Goal: Task Accomplishment & Management: Manage account settings

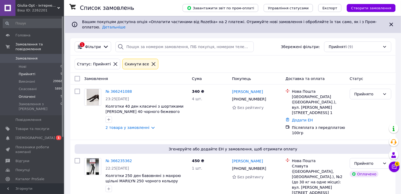
click at [58, 96] on li "Оплачені 5" at bounding box center [33, 96] width 66 height 7
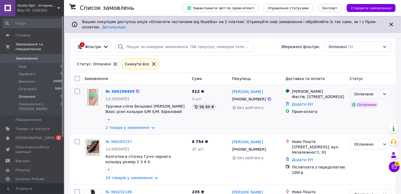
click at [381, 93] on div "Оплачено" at bounding box center [370, 94] width 42 height 11
click at [374, 105] on li "Прийнято" at bounding box center [370, 106] width 41 height 10
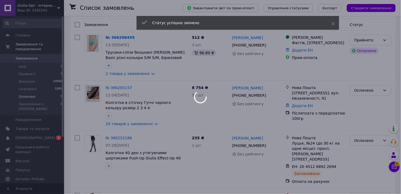
scroll to position [56, 0]
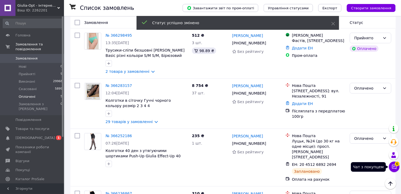
click at [394, 165] on icon at bounding box center [393, 167] width 5 height 5
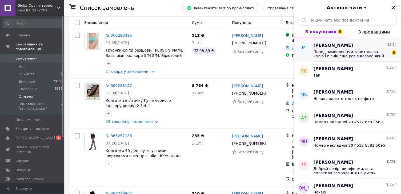
click at [368, 58] on div "Марина Марковець 12:54 Перед замовленням запитала за колір і пізнішеще раз в ка…" at bounding box center [356, 49] width 87 height 23
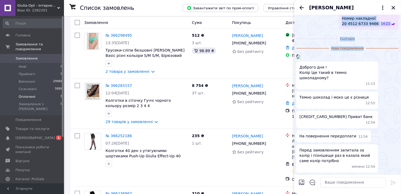
scroll to position [924, 0]
drag, startPoint x: 374, startPoint y: 112, endPoint x: 377, endPoint y: 156, distance: 44.3
click at [377, 59] on div "11:12" at bounding box center [347, 56] width 102 height 5
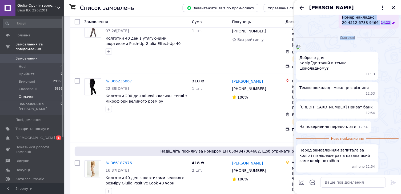
scroll to position [1011, 0]
drag, startPoint x: 375, startPoint y: 142, endPoint x: 388, endPoint y: 41, distance: 101.5
click at [388, 44] on div "11:12" at bounding box center [347, 46] width 102 height 5
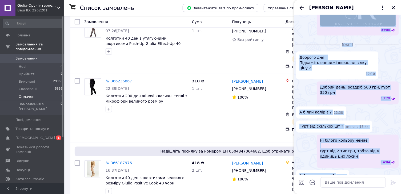
scroll to position [142, 0]
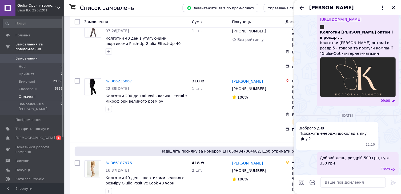
drag, startPoint x: 381, startPoint y: 71, endPoint x: 363, endPoint y: 183, distance: 113.2
click at [363, 183] on div "п’ятниця, 29.08.2025 Добрий день, Leggings Energy чорного кольору - 650 грн; ко…" at bounding box center [347, 104] width 107 height 179
click at [345, 136] on span "Доброго дня ! Підкажіть енерджі шоколад в яку ціну ?" at bounding box center [336, 134] width 75 height 16
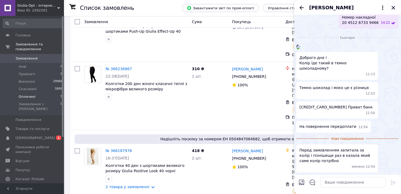
scroll to position [183, 0]
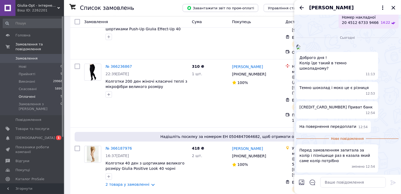
drag, startPoint x: 345, startPoint y: 136, endPoint x: 349, endPoint y: 196, distance: 60.0
click at [349, 194] on html "Giulia-Opt - інтернет-магазин жіночих колготок Ваш ID: 2262201 Сайт Giulia-Opt …" at bounding box center [200, 14] width 401 height 394
click at [300, 47] on img at bounding box center [298, 47] width 4 height 4
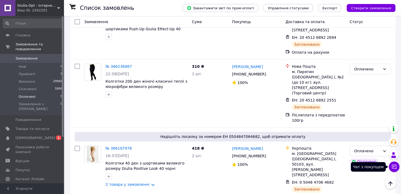
click at [395, 169] on icon at bounding box center [394, 167] width 5 height 5
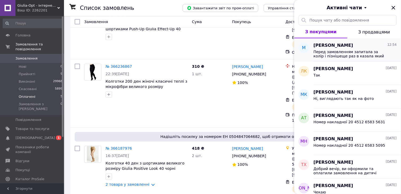
click at [366, 50] on span "Перед замовленням запитала за колір і пізнішеще раз в казала який саме колір по…" at bounding box center [351, 54] width 76 height 9
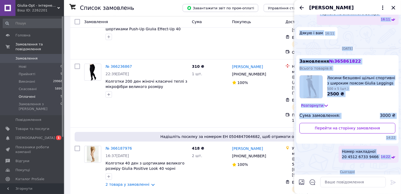
scroll to position [766, 0]
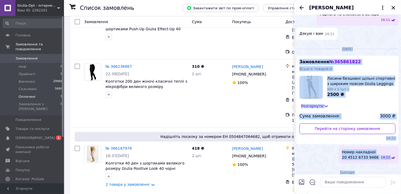
drag, startPoint x: 374, startPoint y: 56, endPoint x: 362, endPoint y: 106, distance: 51.7
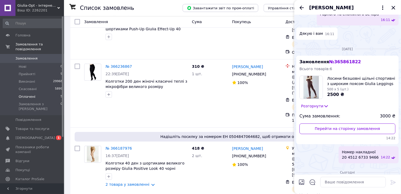
click at [361, 40] on div "Дякую і вам 16:11" at bounding box center [347, 34] width 102 height 12
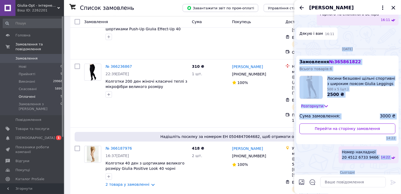
drag, startPoint x: 346, startPoint y: 99, endPoint x: 365, endPoint y: 192, distance: 95.0
click at [365, 192] on div "п’ятниця, 29.08.2025 Добрий день, Leggings Energy чорного кольору - 650 грн; ко…" at bounding box center [347, 104] width 107 height 179
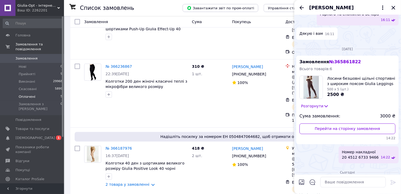
click at [354, 40] on div "Дякую і вам 16:11" at bounding box center [347, 34] width 102 height 12
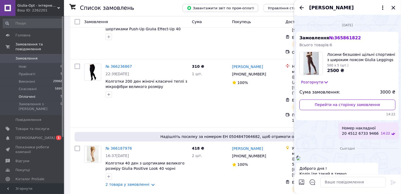
scroll to position [808, 0]
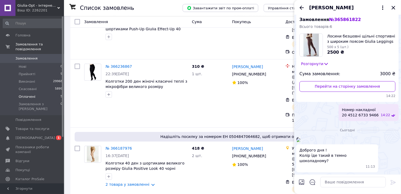
drag, startPoint x: 351, startPoint y: 89, endPoint x: 373, endPoint y: 203, distance: 115.8
click at [373, 194] on html "Giulia-Opt - інтернет-магазин жіночих колготок Ваш ID: 2262201 Сайт Giulia-Opt …" at bounding box center [200, 14] width 401 height 394
click at [338, 57] on div "п’ятниця, 10.10.2025 Замовлення № 365861822 Всього товарів: 6 Лосини безшовні щ…" at bounding box center [347, 62] width 107 height 124
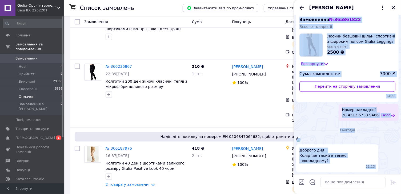
drag, startPoint x: 338, startPoint y: 57, endPoint x: 353, endPoint y: 188, distance: 131.6
click at [353, 188] on div "п’ятниця, 29.08.2025 Добрий день, Leggings Energy чорного кольору - 650 грн; ко…" at bounding box center [347, 104] width 107 height 179
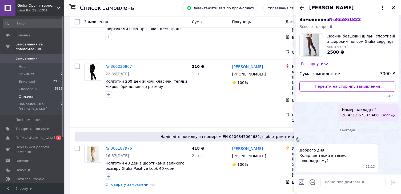
click at [340, 44] on span "Лосини безшовні щільні спортивні з широким поясом Giulia Leggings Energy хакі к…" at bounding box center [361, 39] width 68 height 11
click at [309, 57] on img at bounding box center [311, 45] width 23 height 23
click at [349, 9] on div "п’ятниця, 10.10.2025" at bounding box center [347, 6] width 102 height 5
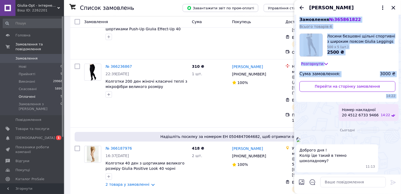
drag, startPoint x: 347, startPoint y: 56, endPoint x: 359, endPoint y: 163, distance: 107.7
click at [359, 124] on div "п’ятниця, 10.10.2025 Замовлення № 365861822 Всього товарів: 6 Лосини безшовні щ…" at bounding box center [347, 62] width 107 height 124
click at [327, 121] on div "Номер накладної 20 4512 6733 9466 14:22" at bounding box center [347, 112] width 102 height 17
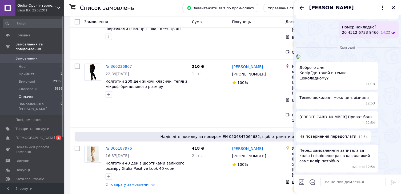
drag, startPoint x: 322, startPoint y: 88, endPoint x: 338, endPoint y: 199, distance: 112.9
click at [338, 194] on html "Giulia-Opt - інтернет-магазин жіночих колготок Ваш ID: 2262201 Сайт Giulia-Opt …" at bounding box center [200, 14] width 401 height 394
drag, startPoint x: 375, startPoint y: 81, endPoint x: 385, endPoint y: 150, distance: 69.5
click at [385, 150] on ul "11:12 Доброго дня ! Колір їде такий в темно шоколадному? 11:13 Темно шоколад і …" at bounding box center [347, 113] width 102 height 119
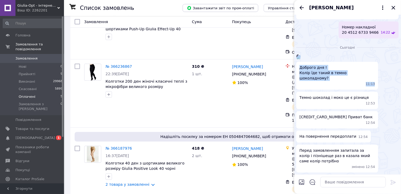
click at [381, 60] on div "11:12" at bounding box center [347, 56] width 102 height 5
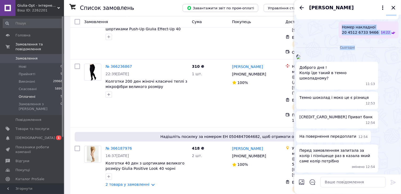
scroll to position [949, 0]
drag, startPoint x: 376, startPoint y: 95, endPoint x: 394, endPoint y: 196, distance: 103.4
click at [394, 194] on html "Giulia-Opt - інтернет-магазин жіночих колготок Ваш ID: 2262201 Сайт Giulia-Opt …" at bounding box center [200, 14] width 401 height 394
click at [382, 60] on div "11:12" at bounding box center [347, 56] width 102 height 5
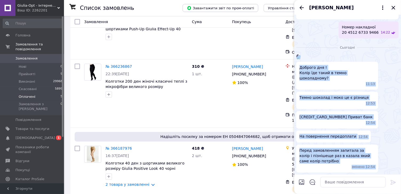
drag, startPoint x: 377, startPoint y: 105, endPoint x: 393, endPoint y: 191, distance: 87.1
click at [393, 191] on div "п’ятниця, 29.08.2025 Добрий день, Leggings Energy чорного кольору - 650 грн; ко…" at bounding box center [347, 104] width 107 height 179
click at [379, 60] on div "11:12" at bounding box center [347, 56] width 102 height 5
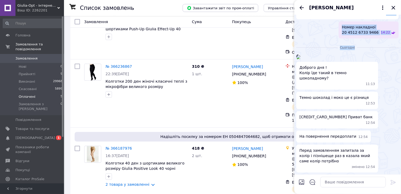
drag, startPoint x: 373, startPoint y: 84, endPoint x: 399, endPoint y: 205, distance: 123.5
click at [399, 194] on html "Giulia-Opt - інтернет-магазин жіночих колготок Ваш ID: 2262201 Сайт Giulia-Opt …" at bounding box center [200, 14] width 401 height 394
drag, startPoint x: 381, startPoint y: 96, endPoint x: 391, endPoint y: 198, distance: 103.0
click at [391, 194] on html "Giulia-Opt - інтернет-магазин жіночих колготок Ваш ID: 2262201 Сайт Giulia-Opt …" at bounding box center [200, 14] width 401 height 394
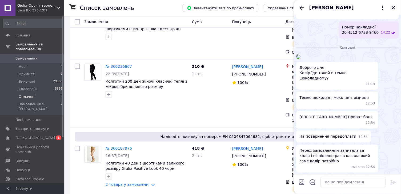
click at [391, 140] on div "На повернення передоплати 12:54" at bounding box center [347, 137] width 102 height 12
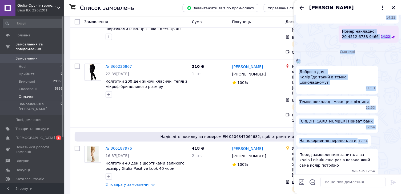
scroll to position [772, 0]
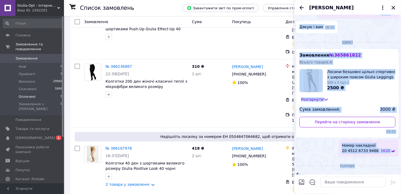
drag, startPoint x: 391, startPoint y: 140, endPoint x: 375, endPoint y: 6, distance: 135.0
click at [375, 6] on div "Марина Марковець п’ятниця, 29.08.2025 Добрий день, Leggings Energy чорного коль…" at bounding box center [347, 97] width 107 height 194
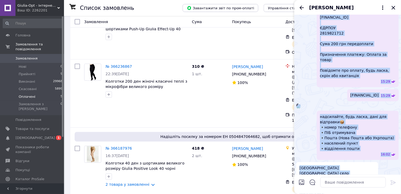
drag, startPoint x: 381, startPoint y: 70, endPoint x: 369, endPoint y: 9, distance: 62.3
click at [369, 9] on div "Марина Марковець п’ятниця, 29.08.2025 Добрий день, Leggings Energy чорного коль…" at bounding box center [347, 97] width 107 height 194
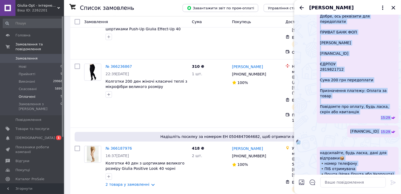
click at [376, 61] on span "Добре, ось реквізити для передоплати ПРИВАТ БАНК ФОП Гринюк Андрій Іванович UA9…" at bounding box center [357, 64] width 75 height 101
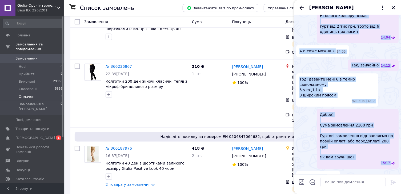
scroll to position [230, 0]
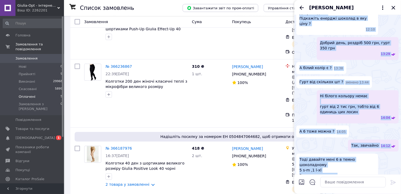
drag, startPoint x: 376, startPoint y: 61, endPoint x: 372, endPoint y: 9, distance: 52.1
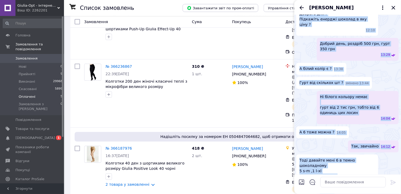
click at [372, 9] on div "Марина Марковець п’ятниця, 29.08.2025 Добрий день, Leggings Energy чорного коль…" at bounding box center [347, 97] width 107 height 194
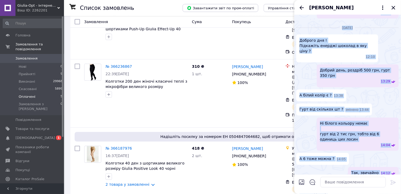
click at [365, 74] on span "Добрий день, роздріб 500 грн, гурт 350 грн" at bounding box center [357, 73] width 75 height 11
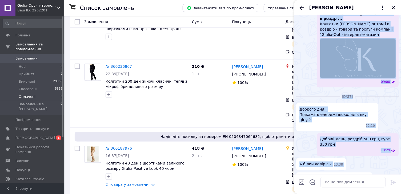
drag, startPoint x: 365, startPoint y: 74, endPoint x: 356, endPoint y: 18, distance: 56.1
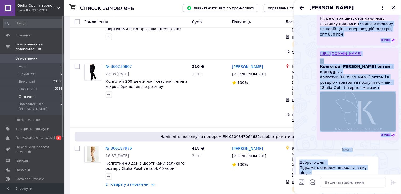
click at [356, 111] on img at bounding box center [358, 112] width 76 height 40
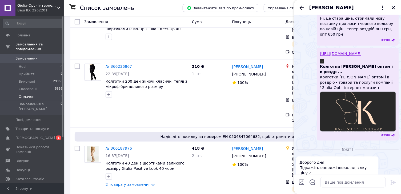
click at [316, 116] on div "https://giulia-opt.com.ua/ua/site_search?search_term=Лосини+безшовні+щільні+спо…" at bounding box center [347, 94] width 102 height 93
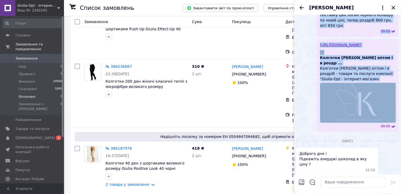
scroll to position [148, 0]
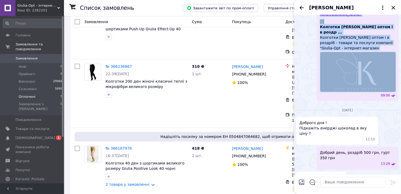
drag, startPoint x: 310, startPoint y: 116, endPoint x: 330, endPoint y: 205, distance: 91.9
click at [330, 194] on html "Giulia-Opt - інтернет-магазин жіночих колготок Ваш ID: 2262201 Сайт Giulia-Opt …" at bounding box center [200, 14] width 401 height 394
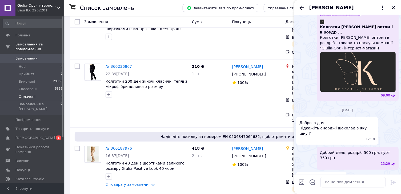
click at [325, 113] on div "четвер, 09.10.2025" at bounding box center [347, 110] width 102 height 5
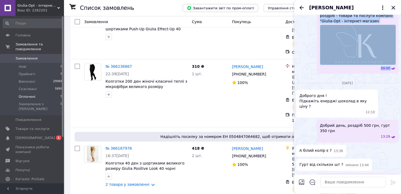
scroll to position [200, 0]
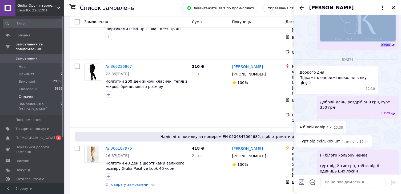
drag, startPoint x: 325, startPoint y: 113, endPoint x: 340, endPoint y: 200, distance: 88.4
click at [340, 194] on html "Giulia-Opt - інтернет-магазин жіночих колготок Ваш ID: 2262201 Сайт Giulia-Opt …" at bounding box center [200, 14] width 401 height 394
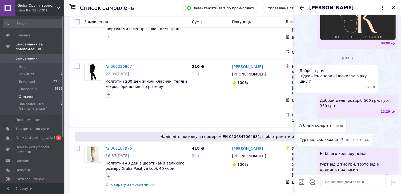
click at [353, 129] on div "А білий колір є ? 13:38" at bounding box center [347, 126] width 102 height 12
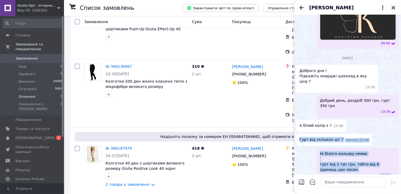
drag, startPoint x: 352, startPoint y: 122, endPoint x: 365, endPoint y: 192, distance: 71.2
click at [365, 192] on div "п’ятниця, 29.08.2025 Добрий день, Leggings Energy чорного кольору - 650 грн; ко…" at bounding box center [347, 104] width 107 height 179
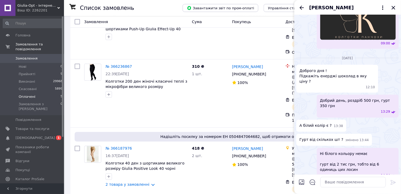
click at [360, 148] on div "Ні білого кольору немає гурт від 2 тис грн, тобто від 6 одиниць цих лосин 14:04" at bounding box center [358, 164] width 82 height 33
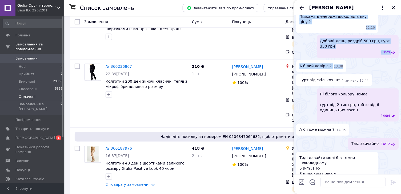
drag, startPoint x: 367, startPoint y: 122, endPoint x: 377, endPoint y: 200, distance: 79.0
click at [377, 194] on html "Giulia-Opt - інтернет-магазин жіночих колготок Ваш ID: 2262201 Сайт Giulia-Opt …" at bounding box center [200, 14] width 401 height 394
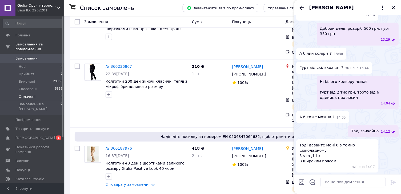
click at [348, 129] on div "Так, звичайно 14:12" at bounding box center [347, 132] width 102 height 12
click at [345, 126] on div "Так, звичайно 14:12" at bounding box center [347, 132] width 102 height 12
click at [340, 113] on div "А 6 тоже можна ? 14:05" at bounding box center [322, 118] width 53 height 12
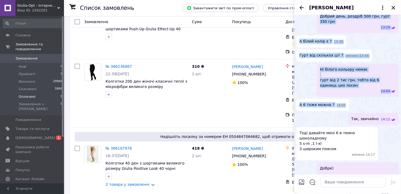
drag, startPoint x: 341, startPoint y: 111, endPoint x: 361, endPoint y: 199, distance: 89.8
click at [361, 194] on html "Giulia-Opt - інтернет-магазин жіночих колготок Ваш ID: 2262201 Сайт Giulia-Opt …" at bounding box center [200, 14] width 401 height 394
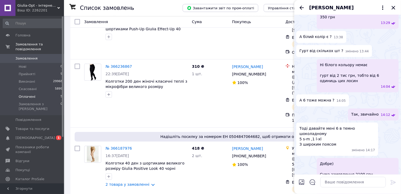
click at [344, 140] on span "Тоді давайте мені 6 в темно шоколадному 5 s-m ,1 l-xl З широким поясом" at bounding box center [336, 136] width 75 height 21
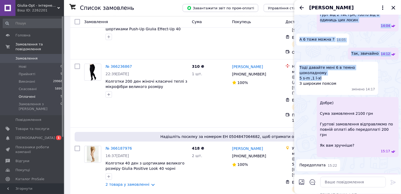
drag, startPoint x: 344, startPoint y: 138, endPoint x: 356, endPoint y: 199, distance: 62.9
click at [356, 194] on html "Giulia-Opt - інтернет-магазин жіночих колготок Ваш ID: 2262201 Сайт Giulia-Opt …" at bounding box center [200, 14] width 401 height 394
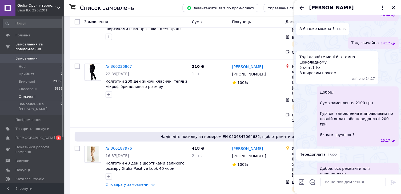
click at [343, 138] on div "Добре) Сума замовлення 2100 грн Гуртові замовлення відправляємо по повній оплат…" at bounding box center [358, 117] width 82 height 60
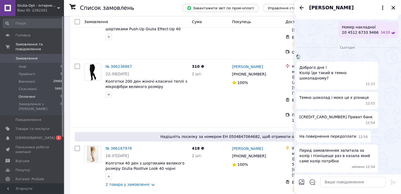
scroll to position [1003, 0]
drag, startPoint x: 340, startPoint y: 129, endPoint x: 361, endPoint y: 207, distance: 81.3
click at [361, 194] on html "Giulia-Opt - інтернет-магазин жіночих колготок Ваш ID: 2262201 Сайт Giulia-Opt …" at bounding box center [200, 14] width 401 height 394
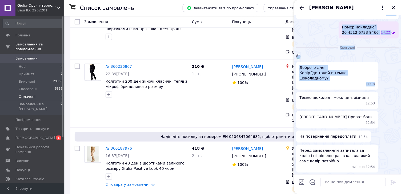
drag, startPoint x: 391, startPoint y: 81, endPoint x: 400, endPoint y: 217, distance: 135.9
click at [400, 194] on html "Giulia-Opt - інтернет-магазин жіночих колготок Ваш ID: 2262201 Сайт Giulia-Opt …" at bounding box center [200, 14] width 401 height 394
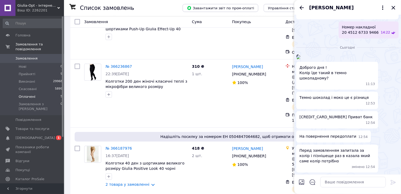
click at [385, 145] on div "Перед замовленням запитала за колір і пізнішеще раз в казала який саме колір по…" at bounding box center [347, 159] width 102 height 28
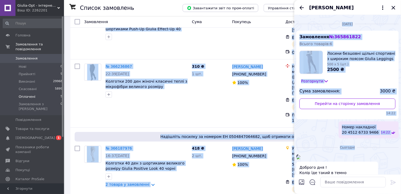
drag, startPoint x: 364, startPoint y: 55, endPoint x: 362, endPoint y: -10, distance: 65.0
click at [362, 0] on html "Giulia-Opt - інтернет-магазин жіночих колготок Ваш ID: 2262201 Сайт Giulia-Opt …" at bounding box center [200, 14] width 401 height 394
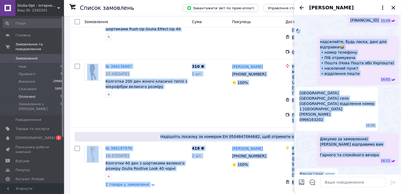
click at [366, 76] on span "надсилайте, будь ласка, дані для відправки📦 ▪️номер телефону ▪️ПІБ отримувача ▪…" at bounding box center [357, 57] width 75 height 37
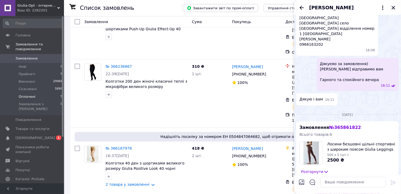
drag, startPoint x: 386, startPoint y: 136, endPoint x: 395, endPoint y: 204, distance: 68.2
click at [395, 194] on html "Giulia-Opt - інтернет-магазин жіночих колготок Ваш ID: 2262201 Сайт Giulia-Opt …" at bounding box center [200, 14] width 401 height 394
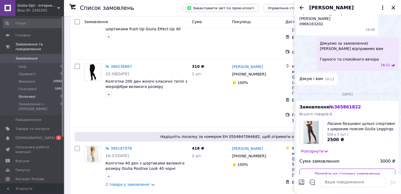
click at [381, 97] on div "п’ятниця, 10.10.2025" at bounding box center [347, 94] width 102 height 5
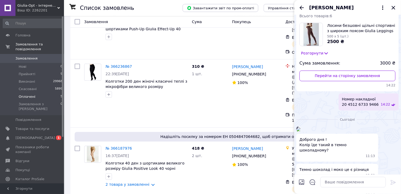
drag, startPoint x: 377, startPoint y: 141, endPoint x: 388, endPoint y: 201, distance: 61.5
click at [388, 194] on html "Giulia-Opt - інтернет-магазин жіночих колготок Ваш ID: 2262201 Сайт Giulia-Opt …" at bounding box center [200, 14] width 401 height 394
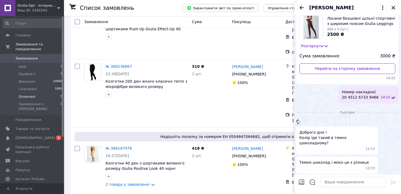
click at [370, 100] on span "Номер накладної 20 4512 6733 9466" at bounding box center [360, 95] width 37 height 11
click at [378, 100] on span "Номер накладної 20 4512 6733 9466" at bounding box center [360, 95] width 37 height 11
drag, startPoint x: 380, startPoint y: 152, endPoint x: 345, endPoint y: 152, distance: 34.4
click at [345, 104] on div "Номер накладної 20 4512 6733 9466 14:22" at bounding box center [368, 95] width 60 height 17
copy span "20 4512 6733 9466"
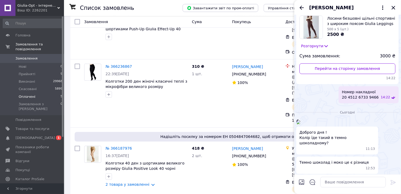
scroll to position [808, 0]
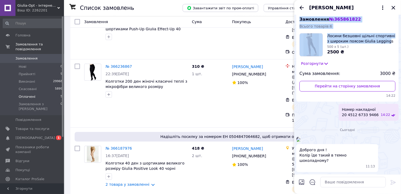
drag, startPoint x: 376, startPoint y: 40, endPoint x: 384, endPoint y: 93, distance: 54.2
click at [385, 94] on div "п’ятниця, 10.10.2025 Замовлення № 365861822 Всього товарів: 6 Лосини безшовні щ…" at bounding box center [347, 61] width 107 height 124
click at [363, 64] on div "п’ятниця, 10.10.2025 Замовлення № 365861822 Всього товарів: 6 Лосини безшовні щ…" at bounding box center [347, 61] width 107 height 124
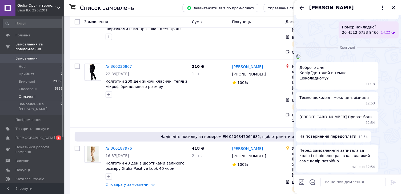
scroll to position [1003, 0]
drag, startPoint x: 366, startPoint y: 51, endPoint x: 390, endPoint y: 210, distance: 161.1
click at [390, 194] on html "Giulia-Opt - інтернет-магазин жіночих колготок Ваш ID: 2262201 Сайт Giulia-Opt …" at bounding box center [200, 14] width 401 height 394
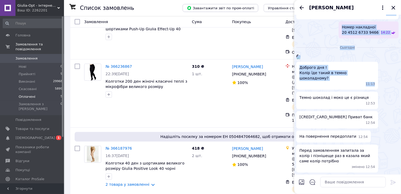
drag, startPoint x: 385, startPoint y: 89, endPoint x: 400, endPoint y: 217, distance: 129.1
click at [400, 194] on html "Giulia-Opt - інтернет-магазин жіночих колготок Ваш ID: 2262201 Сайт Giulia-Opt …" at bounding box center [200, 14] width 401 height 394
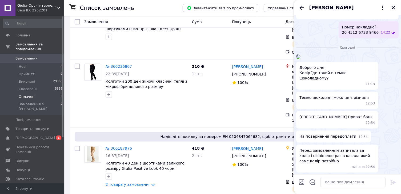
click at [358, 189] on div at bounding box center [353, 182] width 70 height 15
click at [356, 184] on textarea at bounding box center [353, 182] width 66 height 11
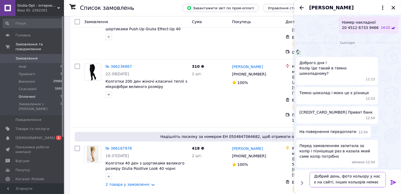
scroll to position [9, 0]
click at [329, 177] on textarea "Добрий день, фото кольору у нас є на сайті, інших кольорів немає" at bounding box center [347, 180] width 76 height 15
drag, startPoint x: 329, startPoint y: 177, endPoint x: 328, endPoint y: 165, distance: 11.8
click at [328, 165] on div "п’ятниця, 29.08.2025 Добрий день, Leggings Energy чорного кольору - 650 грн; ко…" at bounding box center [347, 104] width 107 height 179
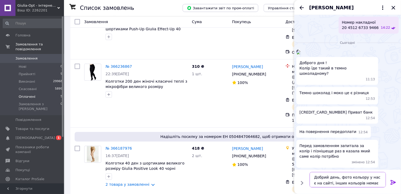
click at [337, 181] on textarea "Добрий день, фото кольору у нас є на сайті, інших кольорів немає" at bounding box center [347, 180] width 76 height 15
click at [373, 183] on textarea "Добрий день, фото кольору у нас є на сайті, інших кольорів немає" at bounding box center [347, 180] width 76 height 15
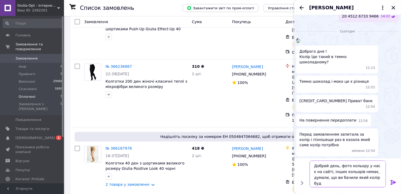
type textarea "Добрий день, фото кольору у нас є на сайті, інших кольорів немає, думали, що ви…"
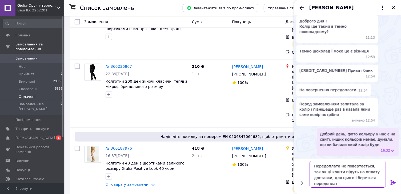
type textarea "Передоплата не повертається, так як ці кошти підуть на оплату доставки, для цьо…"
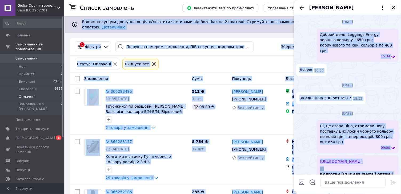
drag, startPoint x: 394, startPoint y: 102, endPoint x: 365, endPoint y: -32, distance: 137.3
click at [365, 0] on html "Giulia-Opt - інтернет-магазин жіночих колготок Ваш ID: 2262201 Сайт Giulia-Opt …" at bounding box center [200, 197] width 401 height 394
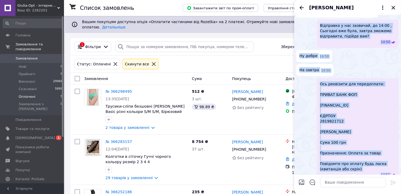
drag, startPoint x: 387, startPoint y: 58, endPoint x: 375, endPoint y: 6, distance: 53.5
click at [375, 6] on div "Марина Марковець понеділок, 19.05.2025 https://giulia-opt.com.ua/ua/p412151863-…" at bounding box center [347, 97] width 107 height 194
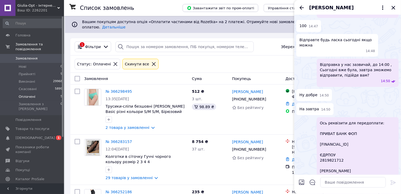
click at [357, 100] on ul "Доброго дня ! Підкажіть чи маєте енерджі в чорному кольорі ? L-xl змінено 11:33…" at bounding box center [347, 21] width 102 height 468
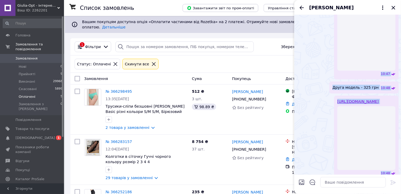
scroll to position [0, 0]
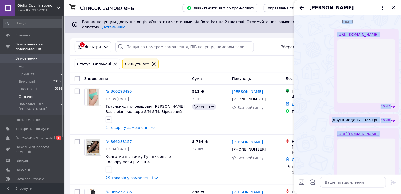
drag, startPoint x: 357, startPoint y: 100, endPoint x: 343, endPoint y: 2, distance: 98.5
click at [343, 2] on div "Марина Марковець понеділок, 19.05.2025 https://giulia-opt.com.ua/ua/p412151863-…" at bounding box center [347, 97] width 107 height 194
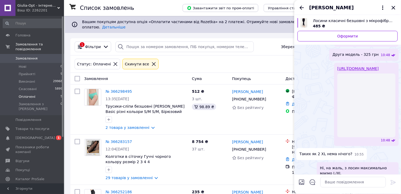
click at [309, 47] on div "https://giulia-opt.com.ua/ua/p412151863-losiny-klassicheskie-besshovnye.html 10…" at bounding box center [347, 4] width 102 height 83
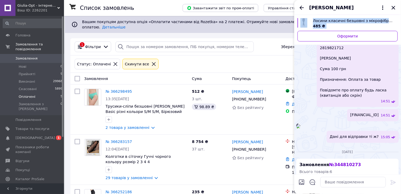
drag, startPoint x: 309, startPoint y: 97, endPoint x: 340, endPoint y: 217, distance: 124.7
click at [340, 194] on html "Giulia-Opt - інтернет-магазин жіночих колготок Ваш ID: 2262201 Сайт Giulia-Opt …" at bounding box center [200, 197] width 401 height 394
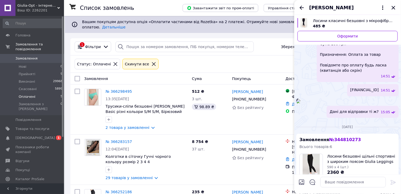
click at [305, 82] on div "Ось реквізити для передоплати: ПРИВАТ БАНК ФОП UA963052990000026009036004085 ЄД…" at bounding box center [347, 31] width 102 height 103
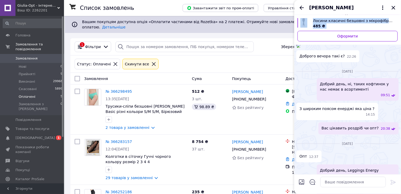
scroll to position [1690, 0]
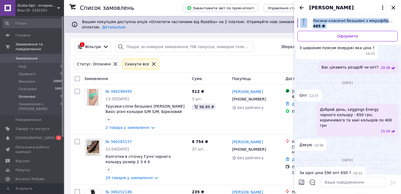
drag, startPoint x: 305, startPoint y: 134, endPoint x: 319, endPoint y: 211, distance: 78.3
click at [319, 194] on html "Giulia-Opt - інтернет-магазин жіночих колготок Ваш ID: 2262201 Сайт Giulia-Opt …" at bounding box center [200, 197] width 401 height 394
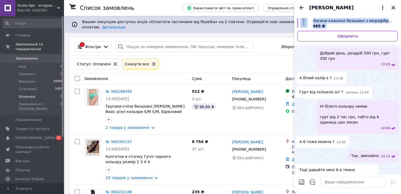
drag, startPoint x: 352, startPoint y: 141, endPoint x: 356, endPoint y: 202, distance: 61.6
click at [356, 194] on html "Giulia-Opt - інтернет-магазин жіночих колготок Ваш ID: 2262201 Сайт Giulia-Opt …" at bounding box center [200, 197] width 401 height 394
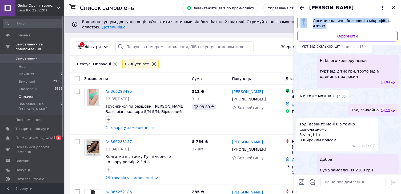
drag, startPoint x: 302, startPoint y: 149, endPoint x: 318, endPoint y: 198, distance: 51.5
click at [318, 194] on html "Giulia-Opt - інтернет-магазин жіночих колготок Ваш ID: 2262201 Сайт Giulia-Opt …" at bounding box center [200, 197] width 401 height 394
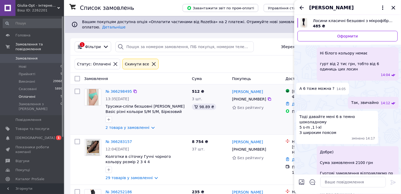
click at [293, 126] on div "Магазини Rozetka Фастів, Небесної Сотні вул., 10/2 Додати ЕН Пром-оплата" at bounding box center [315, 110] width 64 height 46
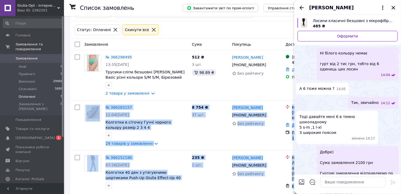
drag, startPoint x: 293, startPoint y: 126, endPoint x: 314, endPoint y: 201, distance: 77.5
click at [314, 194] on html "Giulia-Opt - інтернет-магазин жіночих колготок Ваш ID: 2262201 Сайт Giulia-Opt …" at bounding box center [200, 163] width 401 height 394
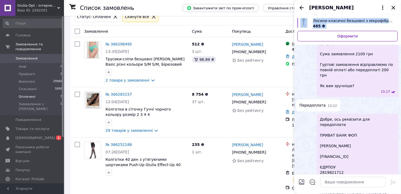
drag, startPoint x: 311, startPoint y: 154, endPoint x: 320, endPoint y: 205, distance: 51.7
click at [320, 194] on html "Giulia-Opt - інтернет-магазин жіночих колготок Ваш ID: 2262201 Сайт Giulia-Opt …" at bounding box center [200, 150] width 401 height 394
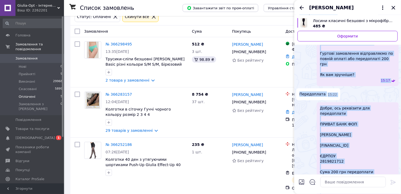
drag, startPoint x: 303, startPoint y: 147, endPoint x: 308, endPoint y: 179, distance: 32.6
click at [308, 179] on div "п’ятниця, 16.05.2025 Лосини класичні безшовні з мікрофібри Giulia Leggings (2) …" at bounding box center [347, 104] width 107 height 179
click at [393, 7] on icon "Закрити" at bounding box center [393, 8] width 6 height 6
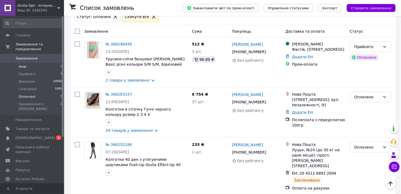
click at [22, 65] on span "Нові" at bounding box center [23, 66] width 8 height 5
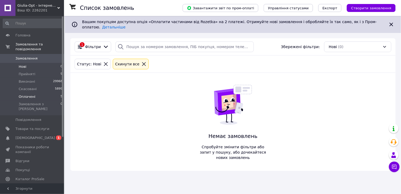
click at [20, 96] on span "Оплачені" at bounding box center [27, 97] width 17 height 5
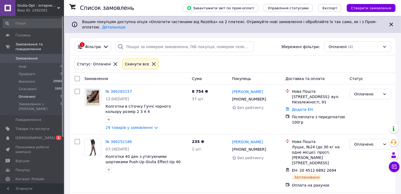
click at [228, 70] on div "Статус: Оплачені Cкинути все" at bounding box center [233, 64] width 319 height 13
click at [37, 66] on li "Нові 0" at bounding box center [33, 66] width 66 height 7
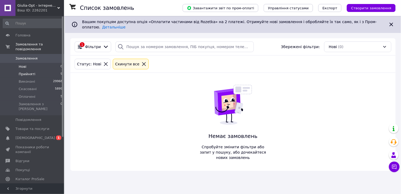
click at [30, 72] on span "Прийняті" at bounding box center [27, 74] width 17 height 5
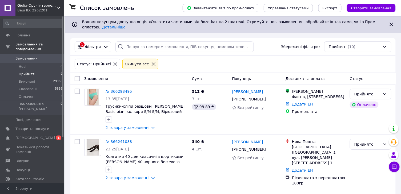
click at [178, 61] on div "Статус: Прийняті Cкинути все" at bounding box center [233, 64] width 319 height 13
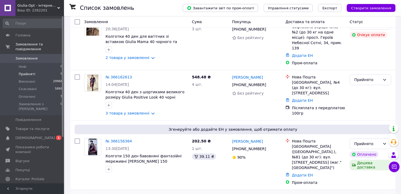
scroll to position [436, 0]
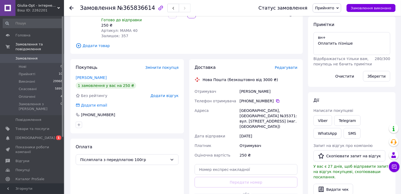
scroll to position [70, 0]
click at [321, 121] on link "Viber" at bounding box center [322, 120] width 19 height 11
click at [71, 10] on div at bounding box center [74, 8] width 11 height 16
click at [70, 8] on use at bounding box center [71, 8] width 4 height 4
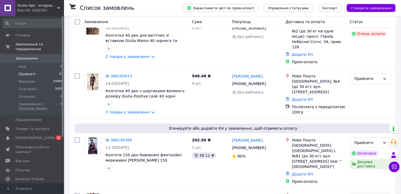
scroll to position [436, 0]
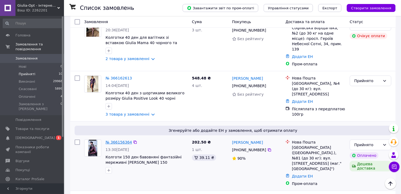
click at [112, 140] on link "№ 366156364" at bounding box center [118, 142] width 26 height 4
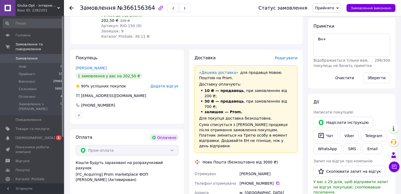
scroll to position [97, 0]
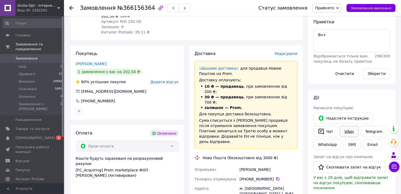
click at [350, 129] on link "Viber" at bounding box center [349, 131] width 19 height 11
click at [70, 7] on icon at bounding box center [71, 8] width 4 height 4
click at [70, 7] on div "Замовлення №366156364 Статус замовлення Прийнято Виконано Скасовано Оплачено За…" at bounding box center [200, 174] width 401 height 542
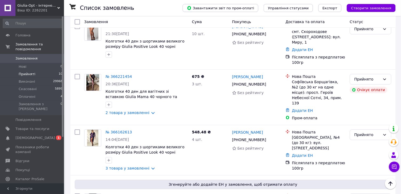
scroll to position [379, 0]
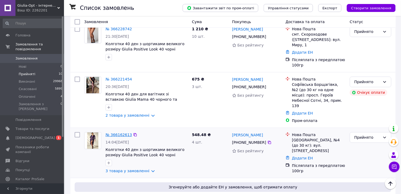
click at [116, 133] on link "№ 366162613" at bounding box center [118, 135] width 26 height 4
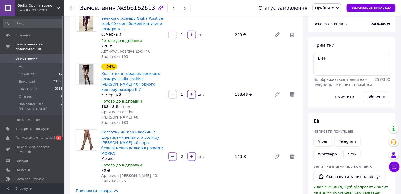
scroll to position [62, 0]
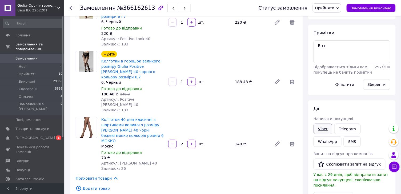
click at [319, 128] on link "Viber" at bounding box center [322, 129] width 19 height 11
click at [339, 10] on span "Прийнято" at bounding box center [326, 7] width 28 height 9
click at [330, 36] on li "Оплачено" at bounding box center [327, 35] width 28 height 8
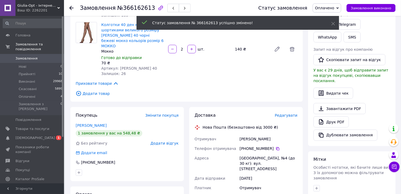
scroll to position [182, 0]
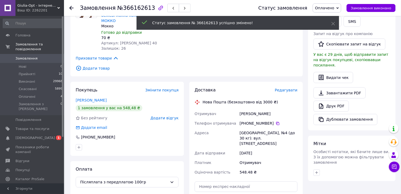
click at [284, 88] on span "Редагувати" at bounding box center [286, 90] width 23 height 4
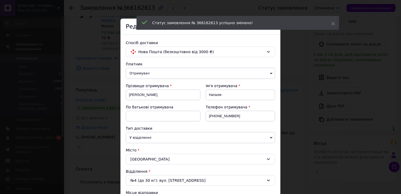
click at [258, 64] on div "Платник" at bounding box center [200, 64] width 149 height 5
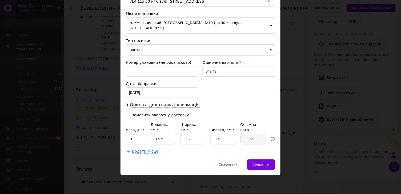
scroll to position [180, 0]
click at [128, 116] on input "Замовити зворотну доставку" at bounding box center [128, 115] width 4 height 4
checkbox input "true"
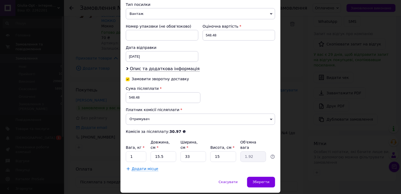
scroll to position [216, 0]
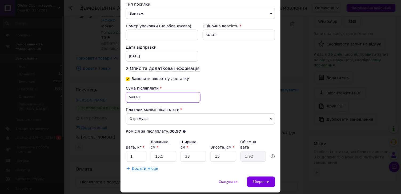
click at [130, 97] on input "548.48" at bounding box center [163, 97] width 75 height 11
type input "448.48"
click at [223, 161] on input "15" at bounding box center [223, 157] width 26 height 11
type input "1"
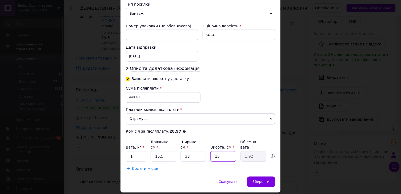
type input "0.13"
type input "10"
type input "1.28"
type input "10"
click at [259, 186] on div "Зберегти" at bounding box center [261, 182] width 28 height 11
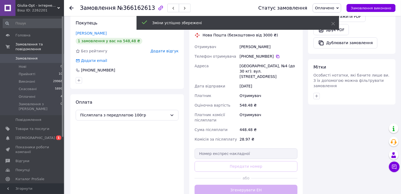
scroll to position [271, 0]
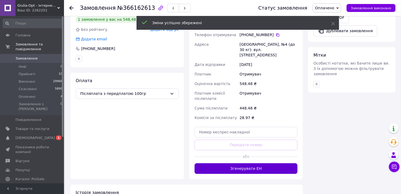
click at [262, 164] on button "Згенерувати ЕН" at bounding box center [245, 169] width 103 height 11
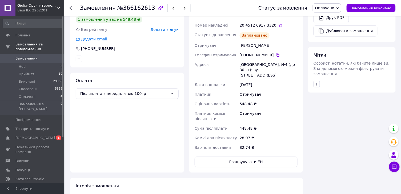
click at [72, 7] on icon at bounding box center [71, 8] width 4 height 4
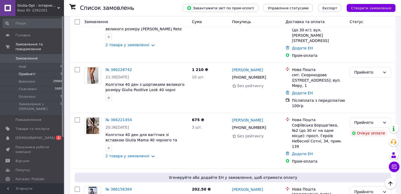
scroll to position [335, 0]
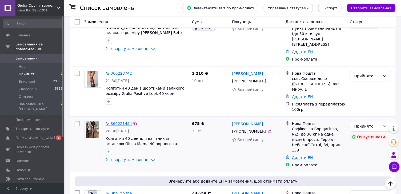
click at [119, 122] on link "№ 366221454" at bounding box center [118, 124] width 26 height 4
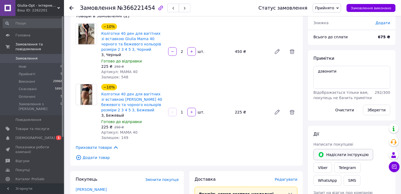
scroll to position [36, 0]
click at [320, 166] on link "Viber" at bounding box center [322, 167] width 19 height 11
click at [349, 165] on link "Telegram" at bounding box center [347, 167] width 26 height 11
click at [341, 175] on link "WhatsApp" at bounding box center [327, 180] width 28 height 11
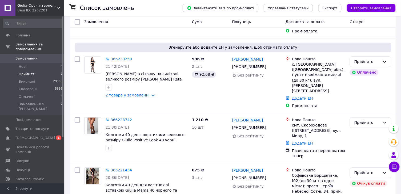
scroll to position [284, 0]
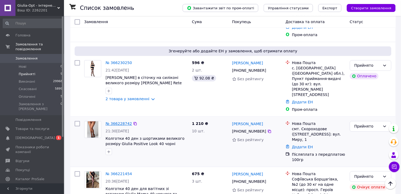
click at [113, 122] on link "№ 366228742" at bounding box center [118, 124] width 26 height 4
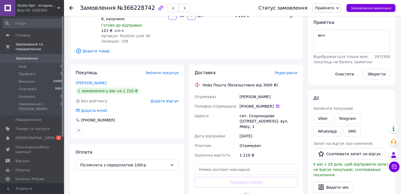
scroll to position [76, 0]
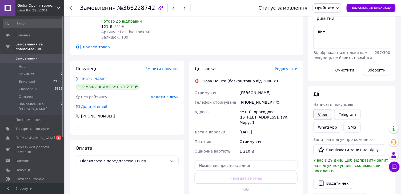
click at [317, 114] on link "Viber" at bounding box center [322, 114] width 19 height 11
click at [71, 7] on icon at bounding box center [71, 8] width 4 height 4
click at [71, 7] on div "Замовлення №366228742 Статус замовлення Прийнято Виконано Скасовано Оплачено За…" at bounding box center [200, 108] width 401 height 369
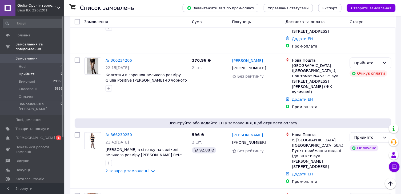
scroll to position [210, 0]
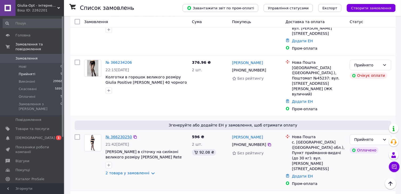
click at [122, 135] on link "№ 366230250" at bounding box center [118, 137] width 26 height 4
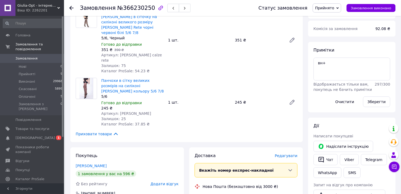
scroll to position [78, 0]
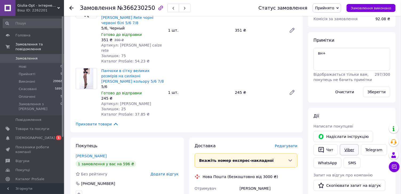
click at [351, 148] on link "Viber" at bounding box center [349, 150] width 19 height 11
click at [328, 164] on link "WhatsApp" at bounding box center [327, 163] width 28 height 11
click at [330, 52] on textarea "вн+" at bounding box center [351, 59] width 77 height 23
type textarea "вн+ вотсап+"
click at [377, 93] on button "Зберегти" at bounding box center [376, 92] width 27 height 11
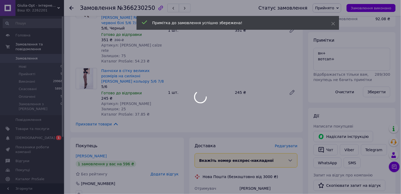
click at [323, 151] on div at bounding box center [200, 97] width 401 height 194
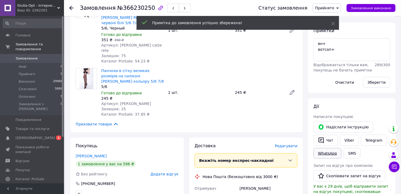
click at [333, 148] on link "WhatsApp" at bounding box center [327, 153] width 28 height 11
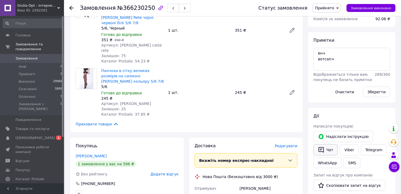
click at [327, 151] on button "Чат" at bounding box center [325, 150] width 24 height 11
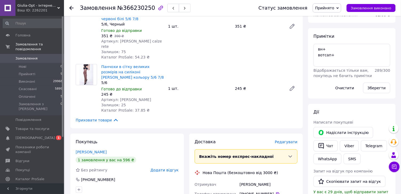
scroll to position [84, 0]
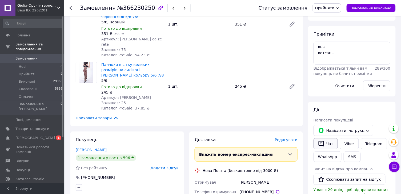
click at [323, 148] on button "Чат" at bounding box center [325, 143] width 24 height 11
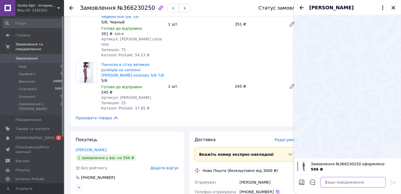
click at [333, 181] on textarea at bounding box center [353, 182] width 66 height 11
paste textarea "Добрий день, ви оформили та оплатили замовлення на панчохи в сітку Dolores Lucr…"
type textarea "Добрий день, ви оформили та оплатили замовлення на панчохи в сітку Dolores Lucr…"
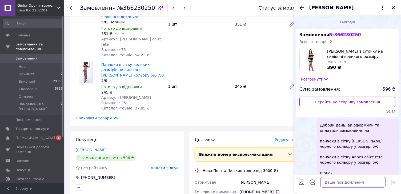
scroll to position [0, 0]
click at [393, 5] on icon "Закрити" at bounding box center [393, 8] width 6 height 6
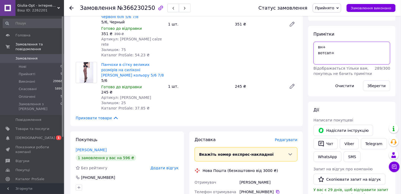
click at [340, 54] on textarea "вн+ вотсап+" at bounding box center [351, 53] width 77 height 23
type textarea "вн+ вотсап+ чат+"
click at [373, 88] on button "Зберегти" at bounding box center [376, 86] width 27 height 11
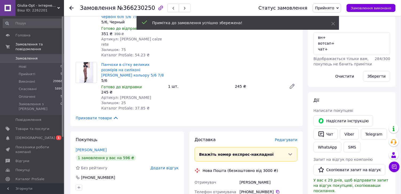
click at [70, 8] on use at bounding box center [71, 8] width 4 height 4
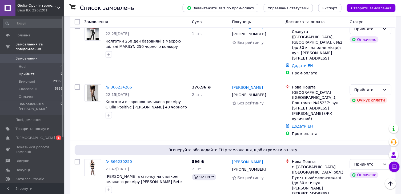
scroll to position [179, 0]
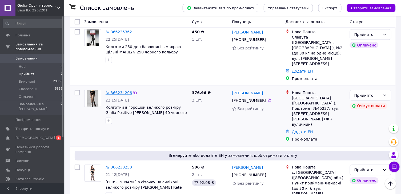
click at [113, 91] on link "№ 366234206" at bounding box center [118, 93] width 26 height 4
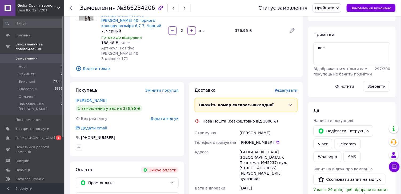
scroll to position [61, 0]
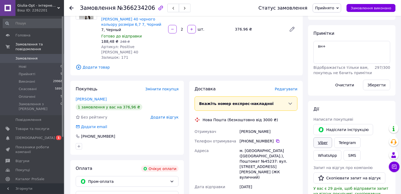
click at [319, 139] on link "Viber" at bounding box center [322, 143] width 19 height 11
click at [341, 150] on link "WhatsApp" at bounding box center [327, 155] width 28 height 11
click at [334, 46] on textarea "вн+" at bounding box center [351, 52] width 77 height 23
type textarea "вн+ вотсап+"
click at [367, 84] on button "Зберегти" at bounding box center [376, 85] width 27 height 11
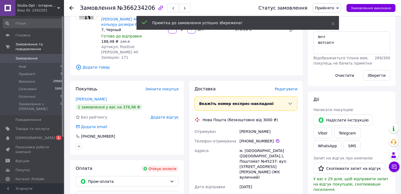
click at [71, 8] on icon at bounding box center [71, 8] width 4 height 4
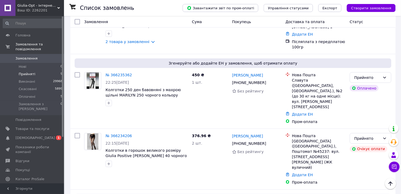
scroll to position [132, 0]
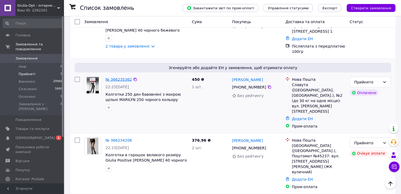
click at [115, 77] on link "№ 366235362" at bounding box center [118, 79] width 26 height 4
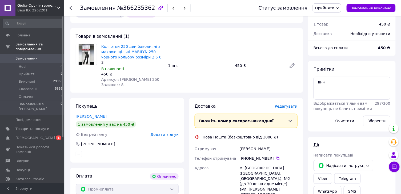
scroll to position [31, 0]
click at [320, 176] on link "Viber" at bounding box center [322, 178] width 19 height 11
click at [322, 13] on div "Статус замовлення Прийнято Виконано Скасовано Оплачено Замовлення виконано" at bounding box center [322, 8] width 148 height 16
click at [324, 9] on span "Прийнято" at bounding box center [324, 8] width 19 height 4
click at [324, 34] on li "Оплачено" at bounding box center [327, 35] width 28 height 8
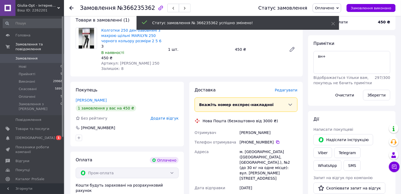
scroll to position [48, 0]
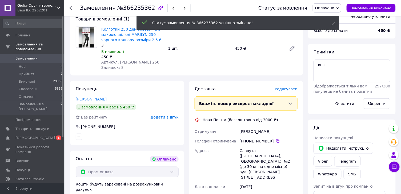
click at [281, 88] on span "Редагувати" at bounding box center [286, 89] width 23 height 4
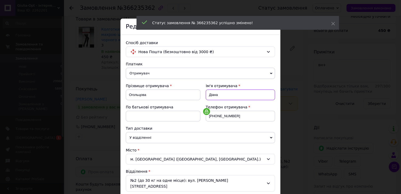
click at [262, 90] on input "Діана" at bounding box center [240, 95] width 69 height 11
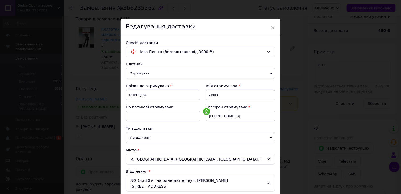
click at [245, 80] on div "Платник Отримувач Відправник Прізвище отримувача Огольцова Ім'я отримувача Діан…" at bounding box center [200, 196] width 149 height 269
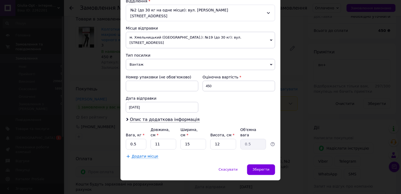
scroll to position [170, 0]
click at [138, 141] on input "0.5" at bounding box center [136, 145] width 21 height 11
type input "1"
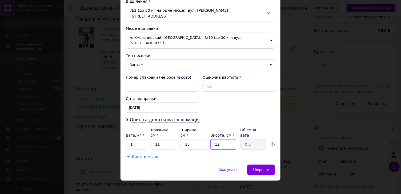
type input "1"
type input "0.1"
type input "10"
type input "0.41"
type input "10"
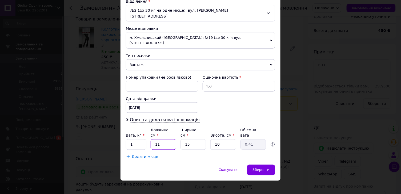
click at [166, 141] on input "11" at bounding box center [163, 145] width 26 height 11
type input "2"
type input "0.1"
type input "20"
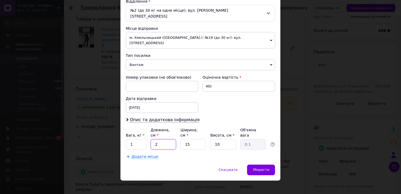
type input "0.75"
type input "20"
click at [259, 168] on span "Зберегти" at bounding box center [260, 170] width 17 height 4
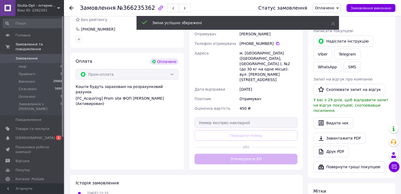
scroll to position [146, 0]
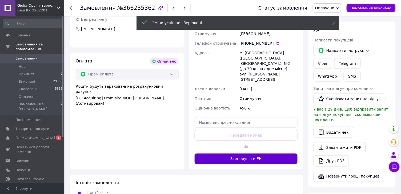
click at [248, 154] on button "Згенерувати ЕН" at bounding box center [245, 159] width 103 height 11
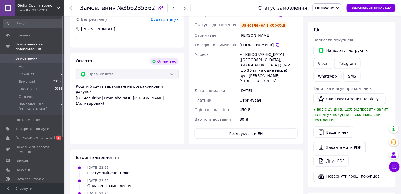
click at [71, 8] on icon at bounding box center [71, 8] width 4 height 4
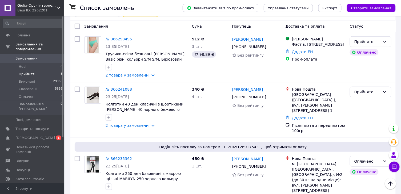
scroll to position [52, 0]
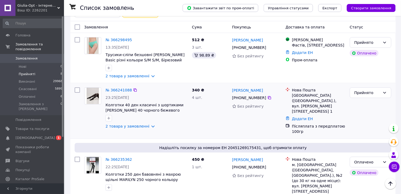
click at [111, 93] on div "№ 366241088" at bounding box center [118, 90] width 27 height 6
click at [111, 88] on link "№ 366241088" at bounding box center [118, 90] width 26 height 4
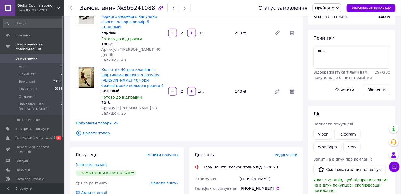
scroll to position [63, 0]
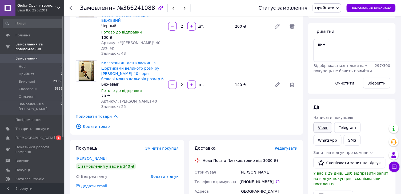
click at [319, 129] on link "Viber" at bounding box center [322, 128] width 19 height 11
click at [341, 135] on link "WhatsApp" at bounding box center [327, 140] width 28 height 11
click at [341, 40] on textarea "вн+" at bounding box center [351, 50] width 77 height 23
click at [339, 46] on textarea "вн+" at bounding box center [351, 50] width 77 height 23
type textarea "вн+ вотсап+"
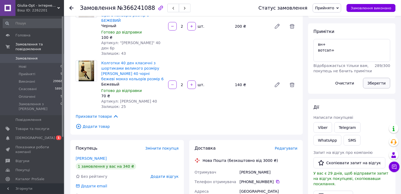
click at [380, 84] on button "Зберегти" at bounding box center [376, 83] width 27 height 11
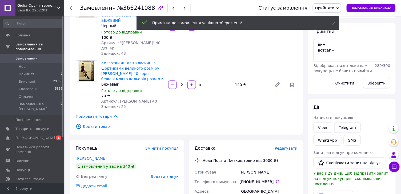
click at [74, 7] on div at bounding box center [74, 8] width 11 height 16
click at [69, 8] on icon at bounding box center [71, 8] width 4 height 4
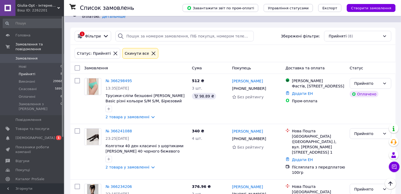
scroll to position [6, 0]
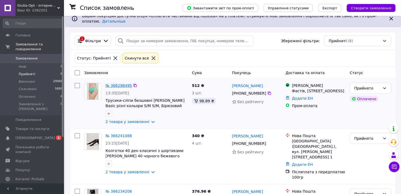
click at [116, 84] on link "№ 366298495" at bounding box center [118, 86] width 26 height 4
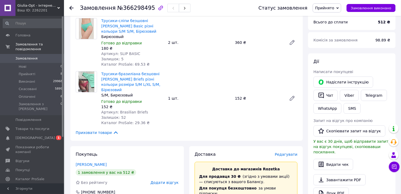
scroll to position [58, 0]
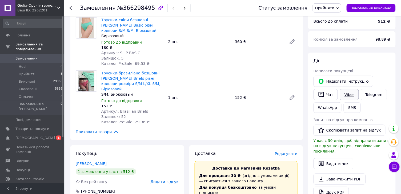
click at [352, 91] on link "Viber" at bounding box center [349, 94] width 19 height 11
click at [216, 75] on div "Трусики-бразиліана безшовні Giulia Brasilian Briefs різні кольори розміри S/M L…" at bounding box center [199, 98] width 200 height 56
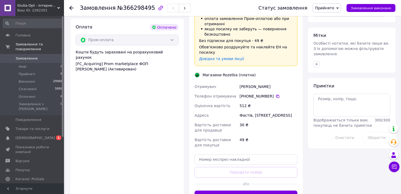
scroll to position [256, 0]
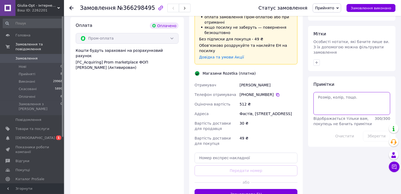
click at [351, 103] on textarea at bounding box center [351, 103] width 77 height 23
type textarea "Вн+"
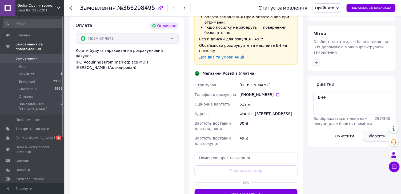
click at [371, 137] on button "Зберегти" at bounding box center [376, 136] width 27 height 11
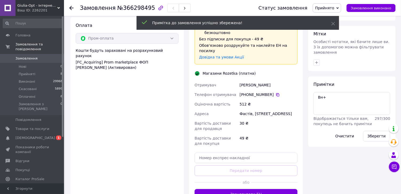
click at [71, 7] on icon at bounding box center [71, 8] width 4 height 4
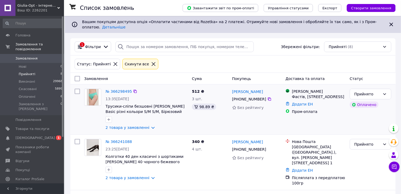
click at [145, 98] on div "13:35[DATE]" at bounding box center [146, 98] width 82 height 5
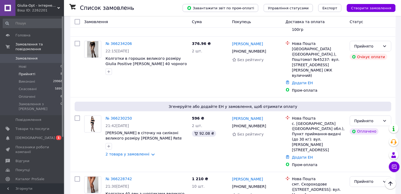
scroll to position [157, 0]
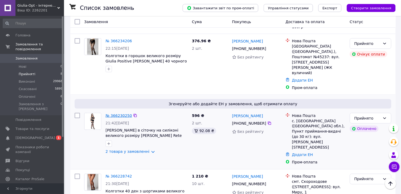
click at [121, 114] on link "№ 366230250" at bounding box center [118, 116] width 26 height 4
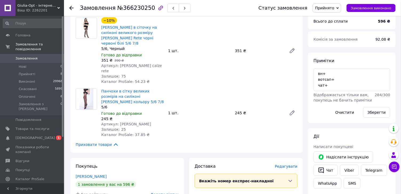
scroll to position [59, 0]
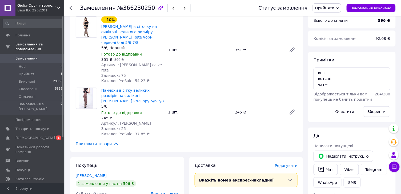
click at [227, 70] on div "−10% Панчохи в сіточку на силіконі великого розміру Annes Calze Rete чорні черв…" at bounding box center [199, 49] width 200 height 69
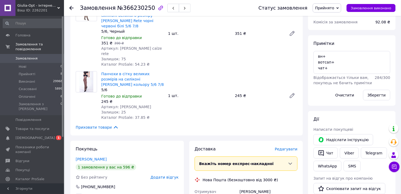
scroll to position [73, 0]
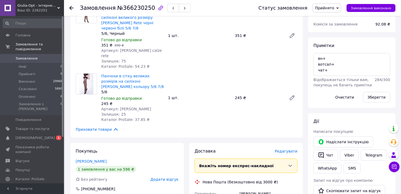
click at [326, 7] on span "Прийнято" at bounding box center [324, 8] width 19 height 4
click at [327, 36] on li "Оплачено" at bounding box center [327, 35] width 28 height 8
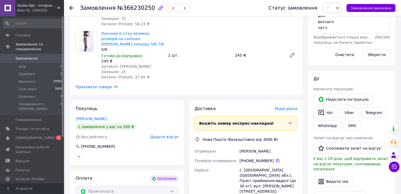
scroll to position [116, 0]
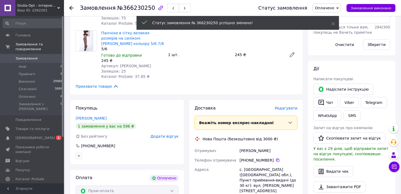
click at [282, 106] on span "Редагувати" at bounding box center [286, 108] width 23 height 4
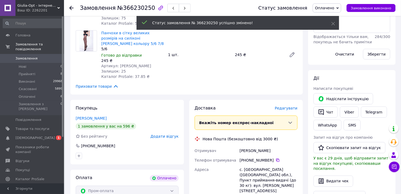
click at [279, 106] on span "Редагувати" at bounding box center [286, 108] width 23 height 4
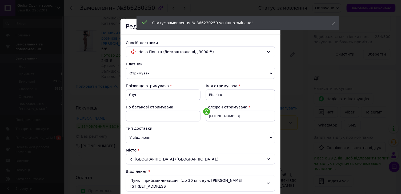
click at [265, 88] on div "Ім'я отримувача" at bounding box center [240, 85] width 69 height 5
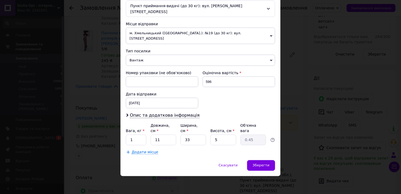
scroll to position [170, 0]
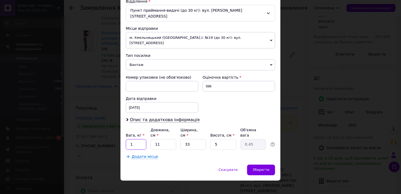
click at [135, 142] on input "1" at bounding box center [136, 145] width 21 height 11
type input "0.5"
click at [258, 165] on div "Зберегти" at bounding box center [261, 170] width 28 height 11
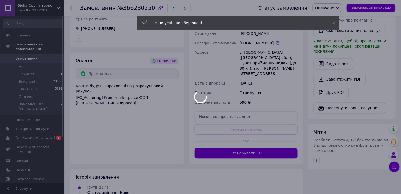
scroll to position [236, 0]
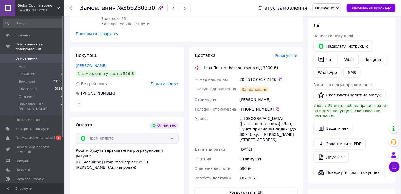
scroll to position [167, 0]
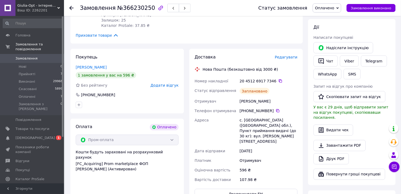
click at [71, 6] on use at bounding box center [71, 8] width 4 height 4
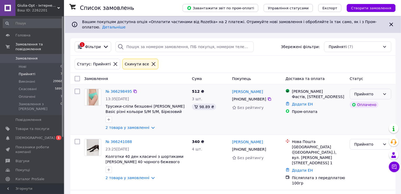
click at [373, 95] on div "Прийнято" at bounding box center [367, 94] width 26 height 6
click at [367, 123] on li "Оплачено" at bounding box center [370, 125] width 41 height 10
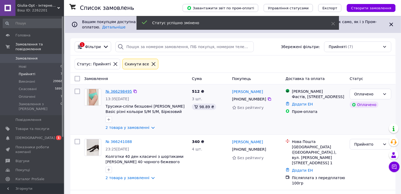
click at [119, 90] on link "№ 366298495" at bounding box center [118, 91] width 26 height 4
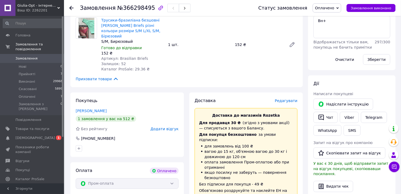
scroll to position [115, 0]
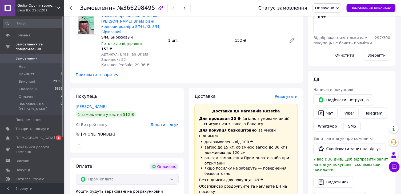
click at [288, 95] on span "Редагувати" at bounding box center [286, 97] width 23 height 4
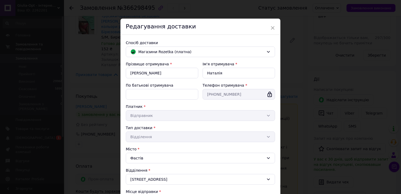
click at [250, 80] on div "Ім'я отримувача * [GEOGRAPHIC_DATA]" at bounding box center [238, 69] width 77 height 21
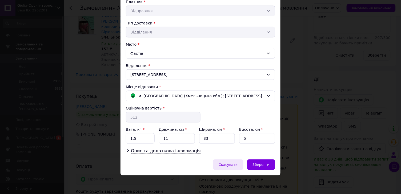
scroll to position [104, 0]
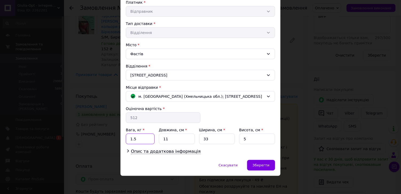
click at [132, 138] on input "1.5" at bounding box center [140, 139] width 29 height 11
type input "0.5"
click at [258, 166] on span "Зберегти" at bounding box center [260, 166] width 17 height 4
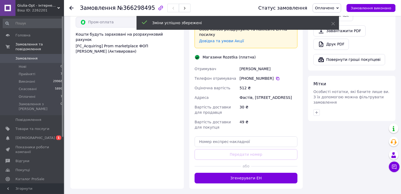
scroll to position [276, 0]
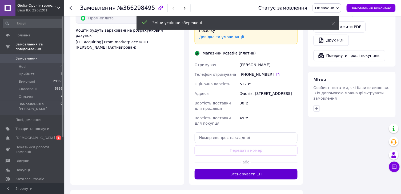
click at [260, 169] on button "Згенерувати ЕН" at bounding box center [245, 174] width 103 height 11
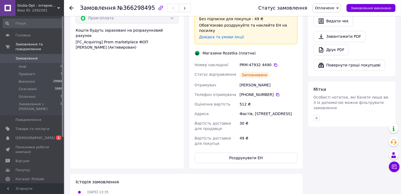
click at [71, 6] on icon at bounding box center [71, 8] width 4 height 4
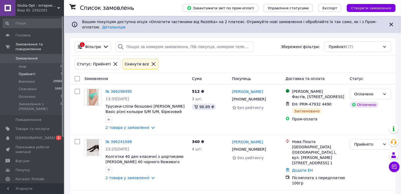
click at [30, 58] on span "Замовлення" at bounding box center [26, 58] width 22 height 5
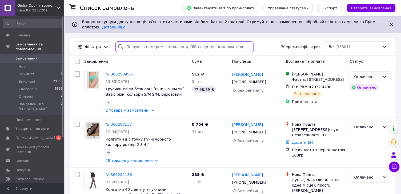
click at [199, 47] on input "search" at bounding box center [184, 47] width 138 height 11
paste input "[PHONE_NUMBER]"
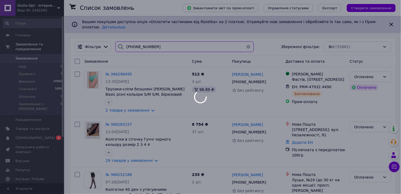
type input "[PHONE_NUMBER]"
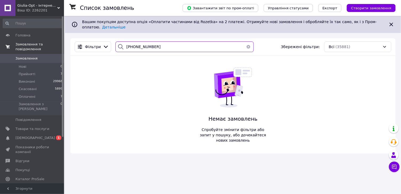
drag, startPoint x: 189, startPoint y: 49, endPoint x: 3, endPoint y: 49, distance: 186.7
click at [3, 49] on div "Giulia-Opt - інтернет-магазин жіночих колготок Ваш ID: 2262201 Сайт Giulia-Opt …" at bounding box center [200, 97] width 401 height 194
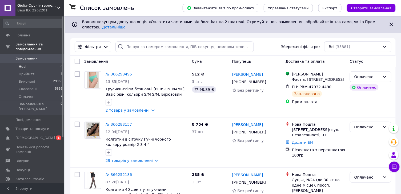
click at [42, 68] on li "Нові 0" at bounding box center [33, 66] width 66 height 7
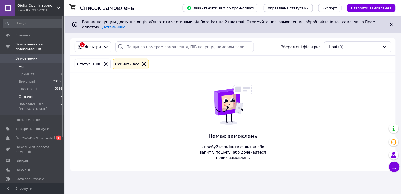
click at [32, 97] on span "Оплачені" at bounding box center [27, 97] width 17 height 5
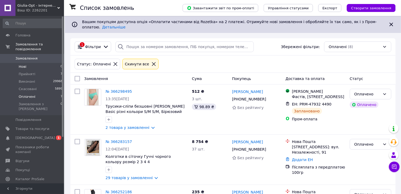
click at [29, 65] on li "Нові 0" at bounding box center [33, 66] width 66 height 7
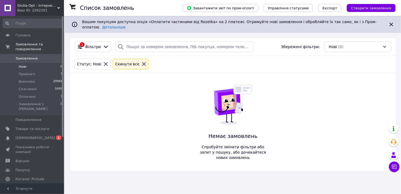
click at [27, 72] on span "Прийняті" at bounding box center [27, 74] width 17 height 5
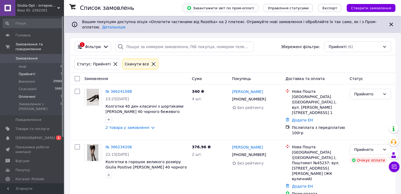
click at [34, 98] on li "Оплачені 7" at bounding box center [33, 96] width 66 height 7
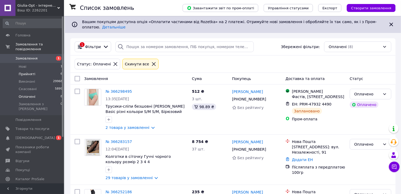
click at [52, 74] on li "Прийняті 6" at bounding box center [33, 74] width 66 height 7
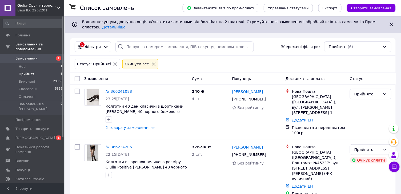
click at [238, 59] on div "Статус: Прийняті Cкинути все" at bounding box center [233, 64] width 319 height 13
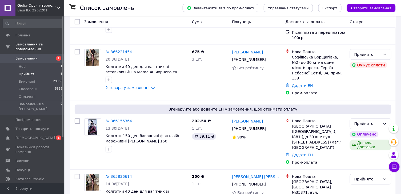
scroll to position [206, 0]
click at [51, 97] on li "Оплачені 8" at bounding box center [33, 96] width 66 height 7
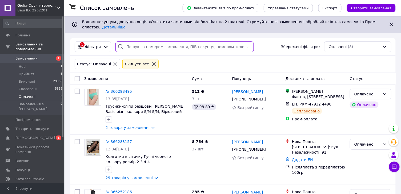
click at [231, 51] on input "search" at bounding box center [184, 47] width 138 height 11
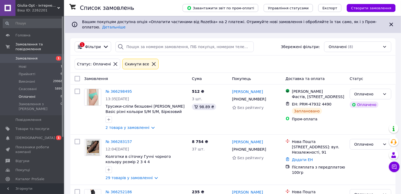
click at [228, 65] on div "Статус: Оплачені Cкинути все" at bounding box center [233, 64] width 319 height 13
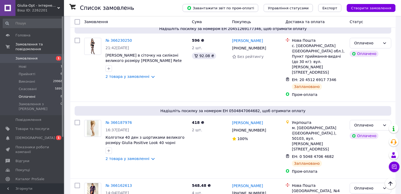
scroll to position [374, 0]
click at [52, 71] on li "Прийняті 6" at bounding box center [33, 74] width 66 height 7
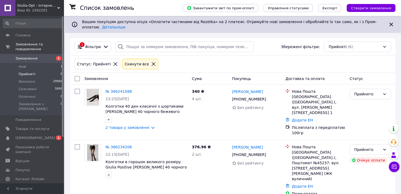
click at [177, 62] on div "Статус: Прийняті Cкинути все" at bounding box center [233, 64] width 319 height 13
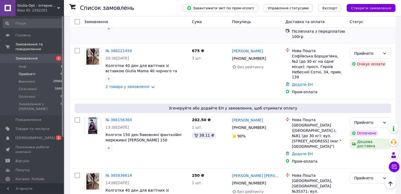
scroll to position [206, 0]
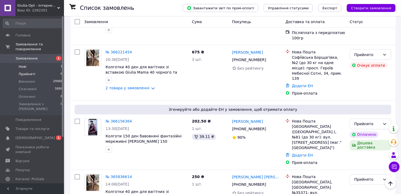
click at [37, 66] on li "Нові 1" at bounding box center [33, 66] width 66 height 7
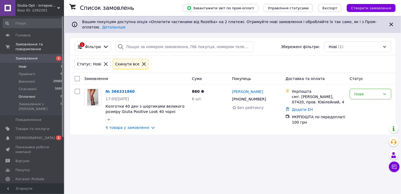
click at [18, 93] on li "Оплачені 8" at bounding box center [33, 96] width 66 height 7
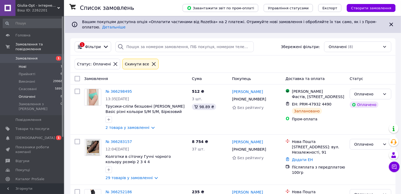
click at [44, 63] on li "Нові 1" at bounding box center [33, 66] width 66 height 7
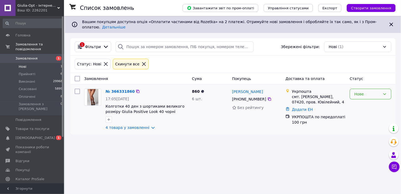
click at [376, 96] on div "Нове" at bounding box center [367, 94] width 26 height 6
click at [366, 102] on li "Прийнято" at bounding box center [370, 106] width 41 height 10
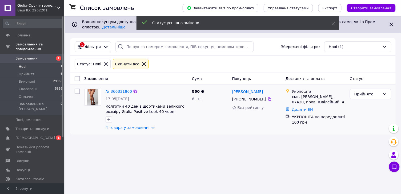
click at [117, 92] on link "№ 366331860" at bounding box center [118, 91] width 26 height 4
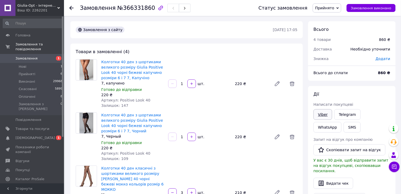
click at [319, 114] on link "Viber" at bounding box center [322, 114] width 19 height 11
click at [178, 102] on div "Колготки 40 ден з шортиками великого розміру Giulia Positive Look 40 чорні беже…" at bounding box center [199, 83] width 200 height 51
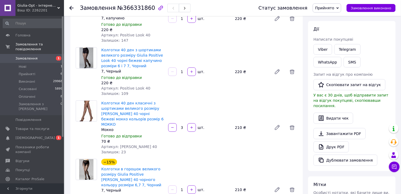
scroll to position [67, 0]
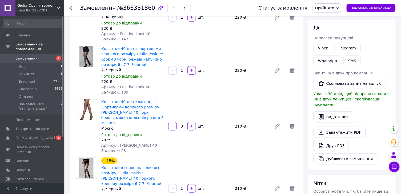
click at [170, 106] on div "Колготки 40 ден класичні з шортиками великого розміру Golden Lidia 40 чорні беж…" at bounding box center [199, 126] width 200 height 56
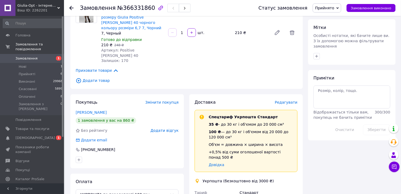
scroll to position [221, 0]
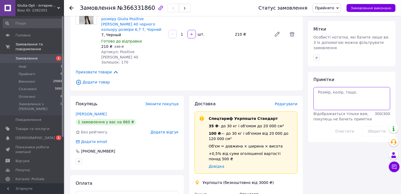
click at [331, 106] on textarea at bounding box center [351, 98] width 77 height 23
type textarea "Вн+"
click at [367, 129] on button "Зберегти" at bounding box center [376, 132] width 27 height 11
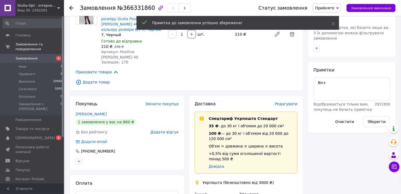
click at [71, 7] on icon at bounding box center [71, 8] width 4 height 4
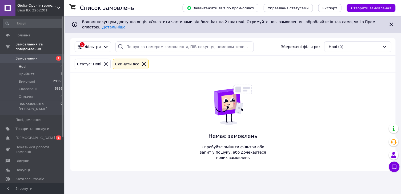
click at [26, 65] on li "Нові 0" at bounding box center [33, 66] width 66 height 7
click at [19, 95] on span "Оплачені" at bounding box center [27, 97] width 17 height 5
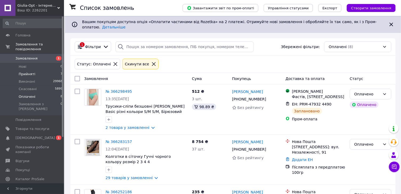
click at [26, 72] on span "Прийняті" at bounding box center [27, 74] width 17 height 5
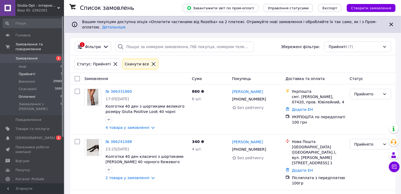
click at [30, 95] on span "Оплачені" at bounding box center [27, 97] width 17 height 5
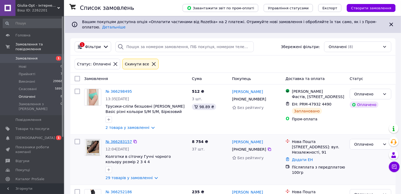
click at [112, 142] on link "№ 366283157" at bounding box center [118, 142] width 26 height 4
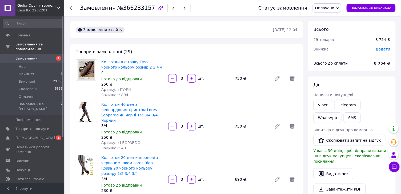
click at [203, 103] on div "Колготки 40 ден з леопардовим принтом Lores Leopardo 40 чорні 1/2 3/4 3/4, Чорн…" at bounding box center [199, 126] width 200 height 51
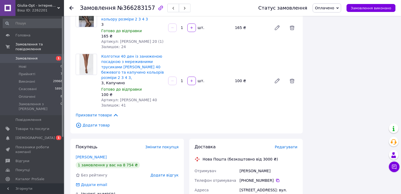
scroll to position [1472, 0]
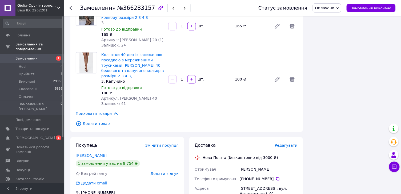
click at [71, 8] on icon at bounding box center [71, 8] width 4 height 4
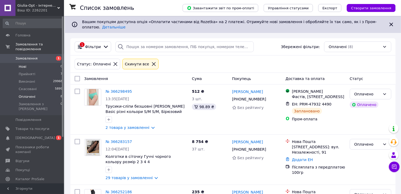
click at [26, 67] on span "Нові" at bounding box center [23, 66] width 8 height 5
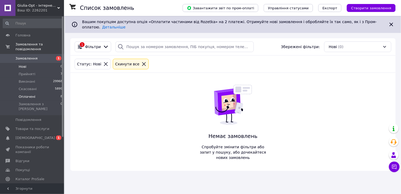
click at [22, 96] on span "Оплачені" at bounding box center [27, 97] width 17 height 5
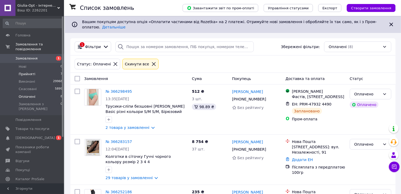
click at [26, 74] on span "Прийняті" at bounding box center [27, 74] width 17 height 5
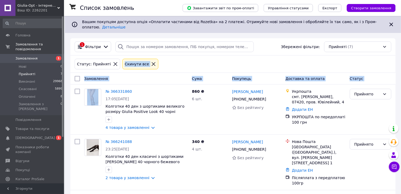
drag, startPoint x: 93, startPoint y: 127, endPoint x: 118, endPoint y: 63, distance: 68.5
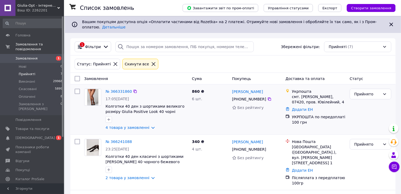
click at [211, 115] on div "860 ₴ 6 шт." at bounding box center [210, 110] width 40 height 46
click at [123, 91] on link "№ 366331860" at bounding box center [118, 91] width 26 height 4
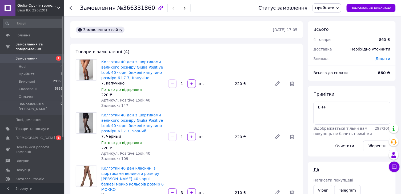
click at [185, 68] on div "Колготки 40 ден з шортиками великого розміру Giulia Positive Look 40 чорні беже…" at bounding box center [199, 83] width 200 height 51
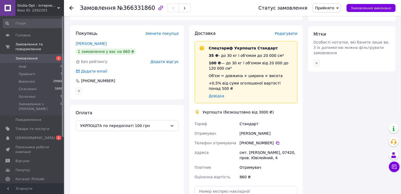
scroll to position [292, 0]
click at [269, 148] on div "смт. Калита, 07420, пров. Ювілейний, 4" at bounding box center [268, 155] width 60 height 15
copy div "07420"
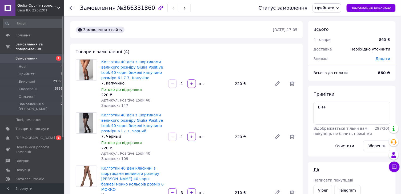
scroll to position [-4, 0]
click at [340, 113] on textarea "Вн+" at bounding box center [351, 113] width 77 height 23
paste textarea "0505384139170"
type textarea "Вн+ 0505384139170"
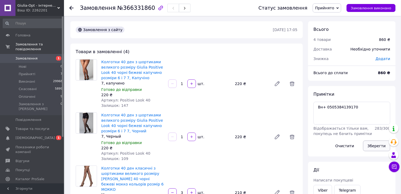
click at [370, 147] on button "Зберегти" at bounding box center [376, 146] width 27 height 11
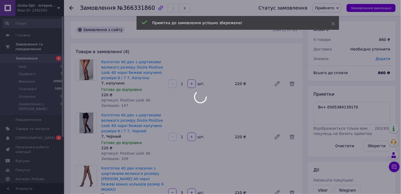
click at [331, 8] on div at bounding box center [200, 97] width 401 height 194
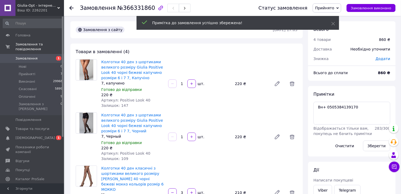
click at [331, 8] on span "Прийнято" at bounding box center [324, 8] width 19 height 4
click at [331, 35] on li "Оплачено" at bounding box center [327, 35] width 28 height 8
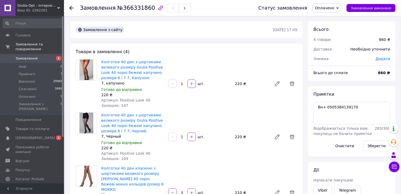
click at [71, 7] on icon at bounding box center [71, 8] width 4 height 4
